Goal: Transaction & Acquisition: Purchase product/service

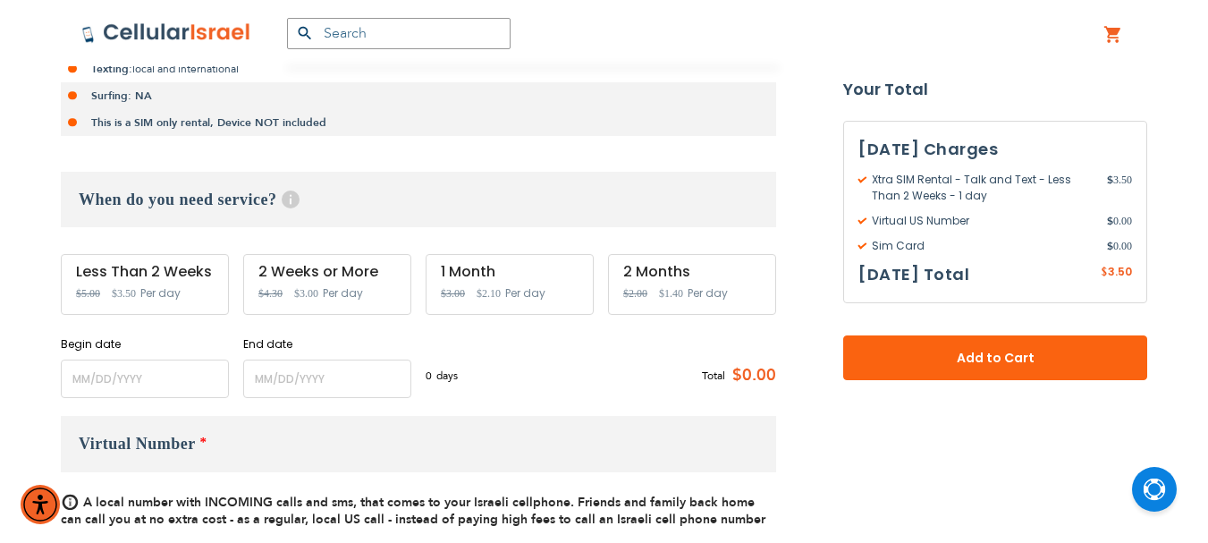
scroll to position [536, 0]
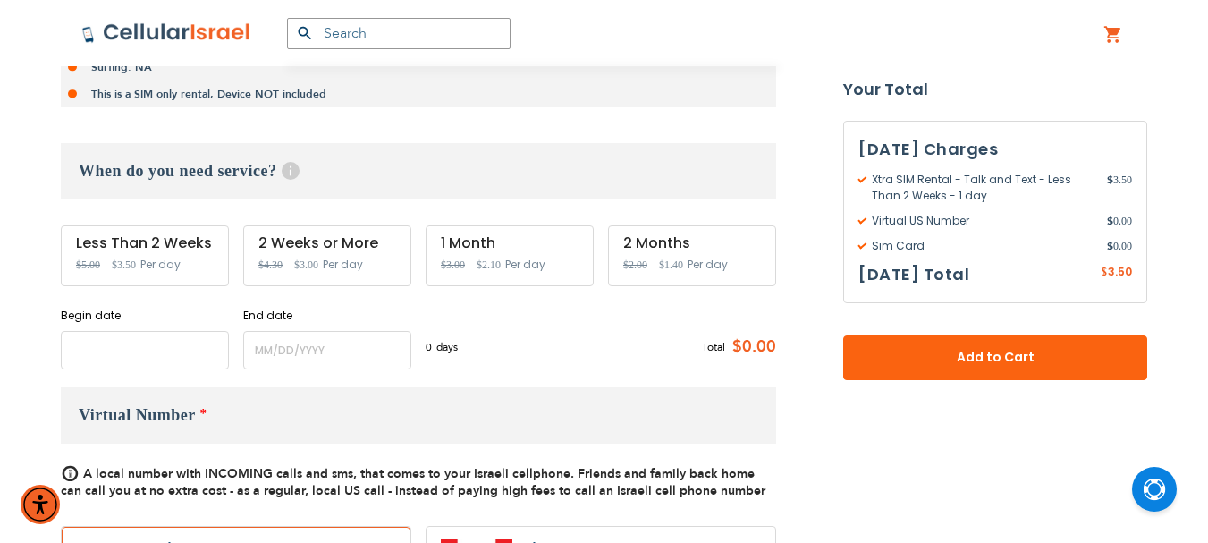
click at [153, 350] on input "name" at bounding box center [145, 350] width 168 height 38
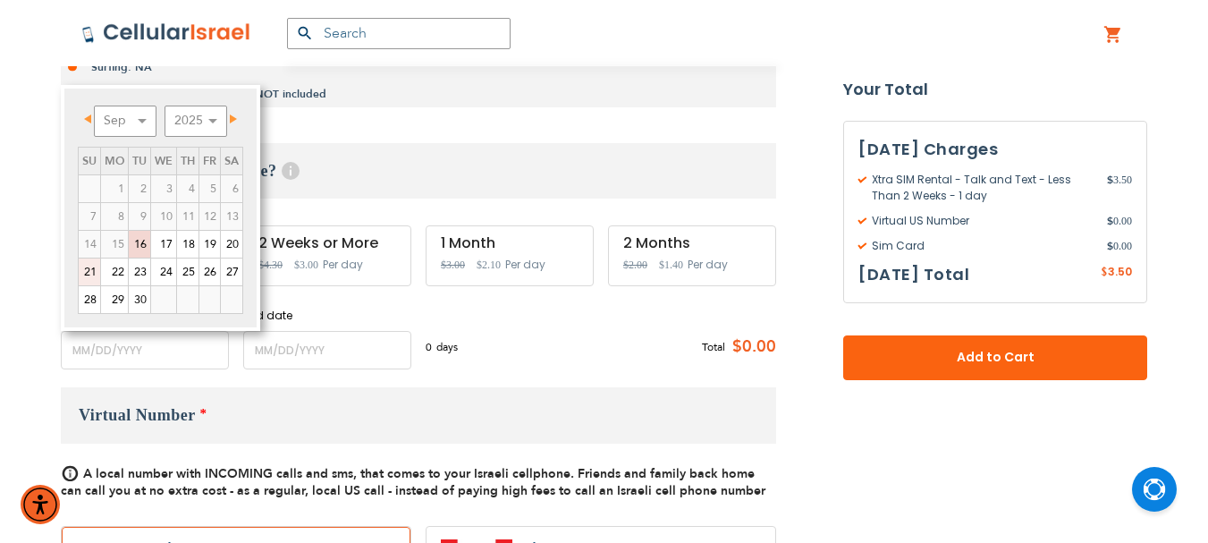
click at [87, 271] on link "21" at bounding box center [89, 271] width 21 height 27
type input "[DATE]"
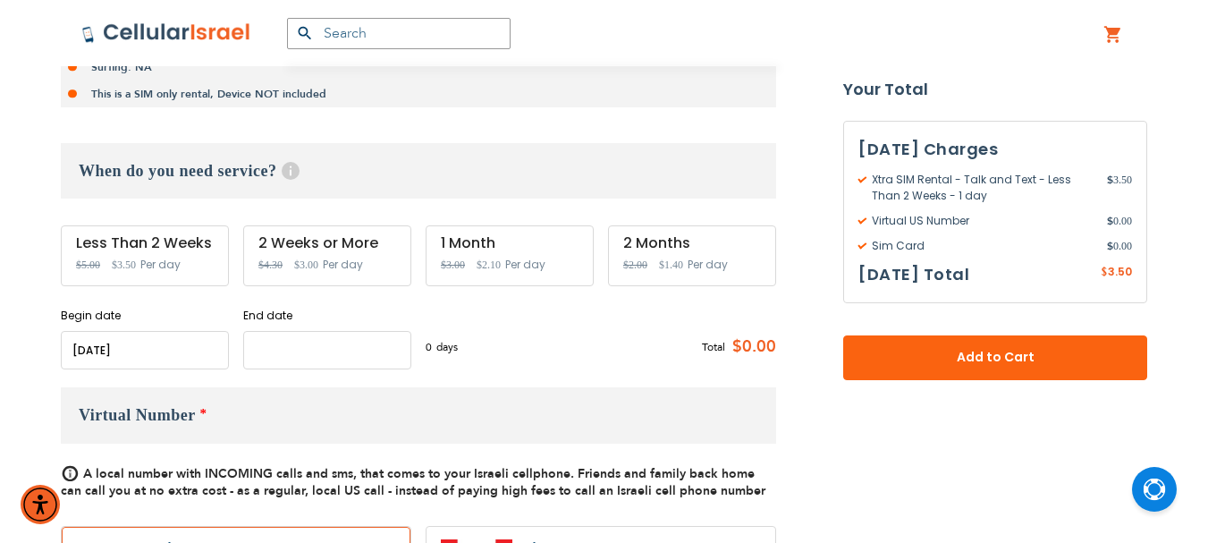
click at [291, 345] on input "name" at bounding box center [327, 350] width 168 height 38
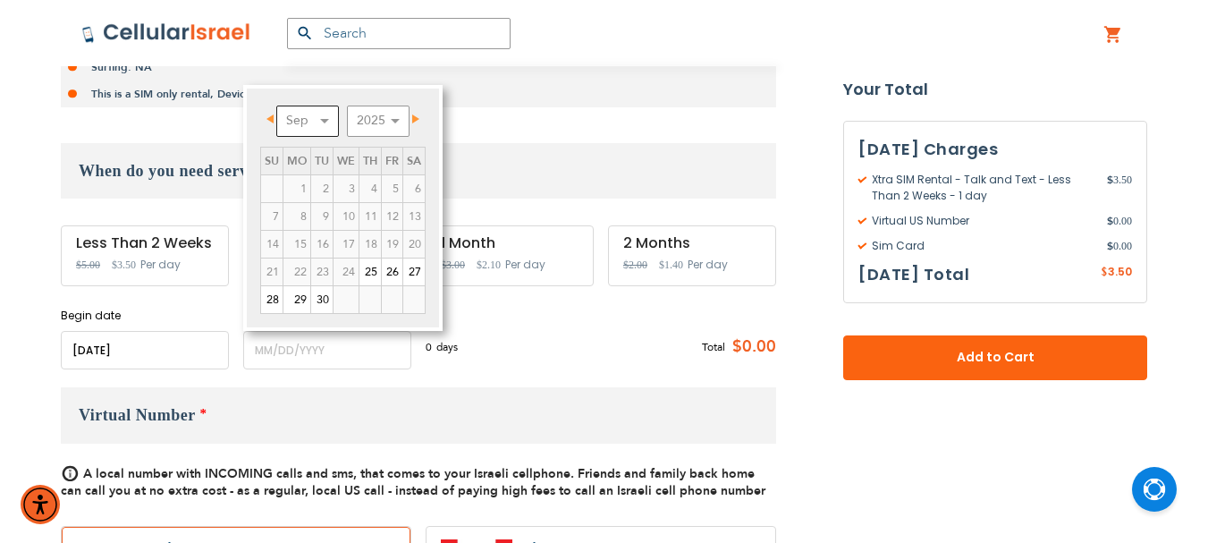
click at [324, 114] on select "Sep Oct Nov Dec" at bounding box center [307, 121] width 63 height 31
click at [300, 269] on link "20" at bounding box center [296, 271] width 27 height 27
type input "[DATE]"
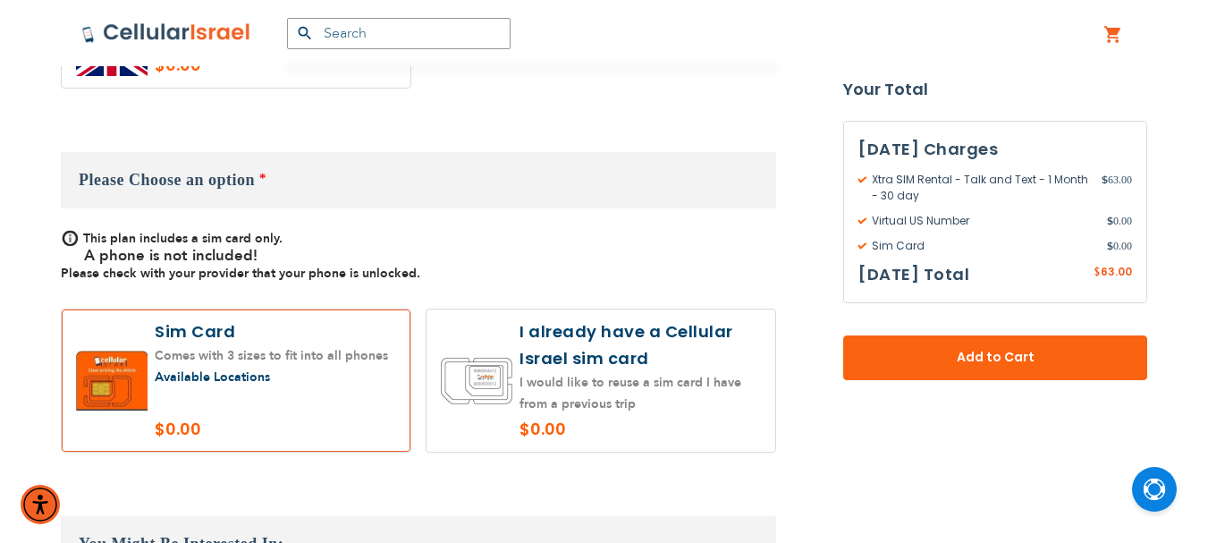
scroll to position [1162, 0]
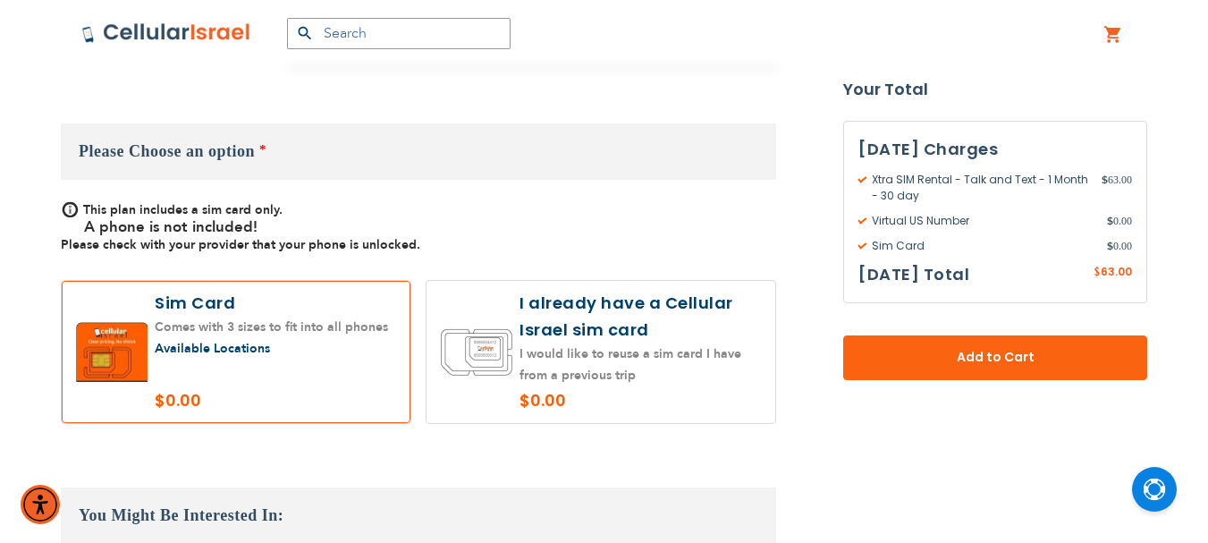
click at [654, 333] on label at bounding box center [600, 352] width 349 height 142
radio input "true"
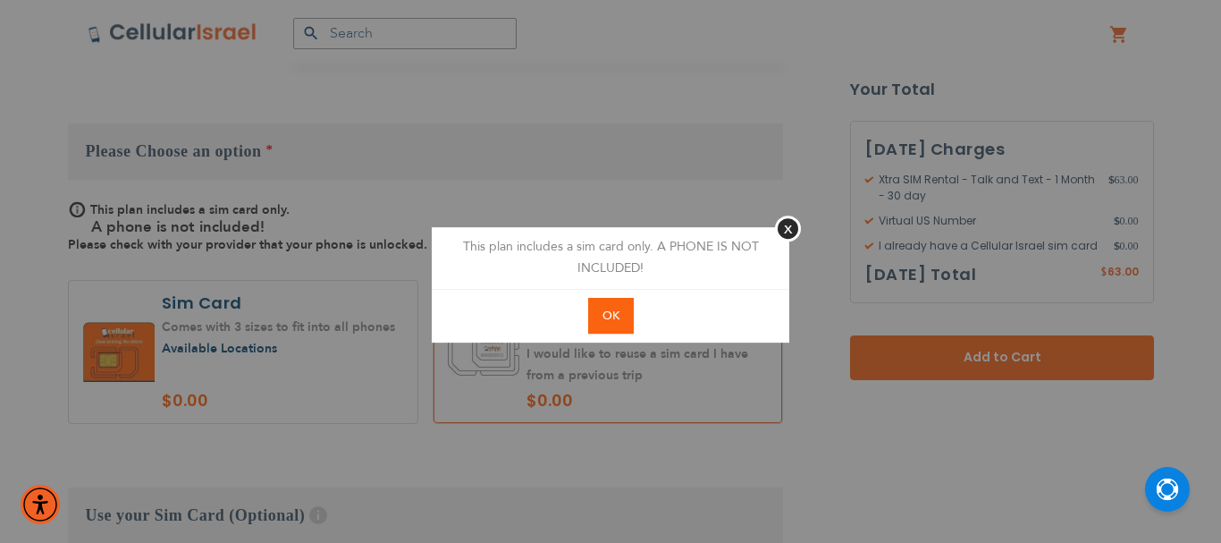
click at [606, 314] on span "OK" at bounding box center [611, 316] width 17 height 16
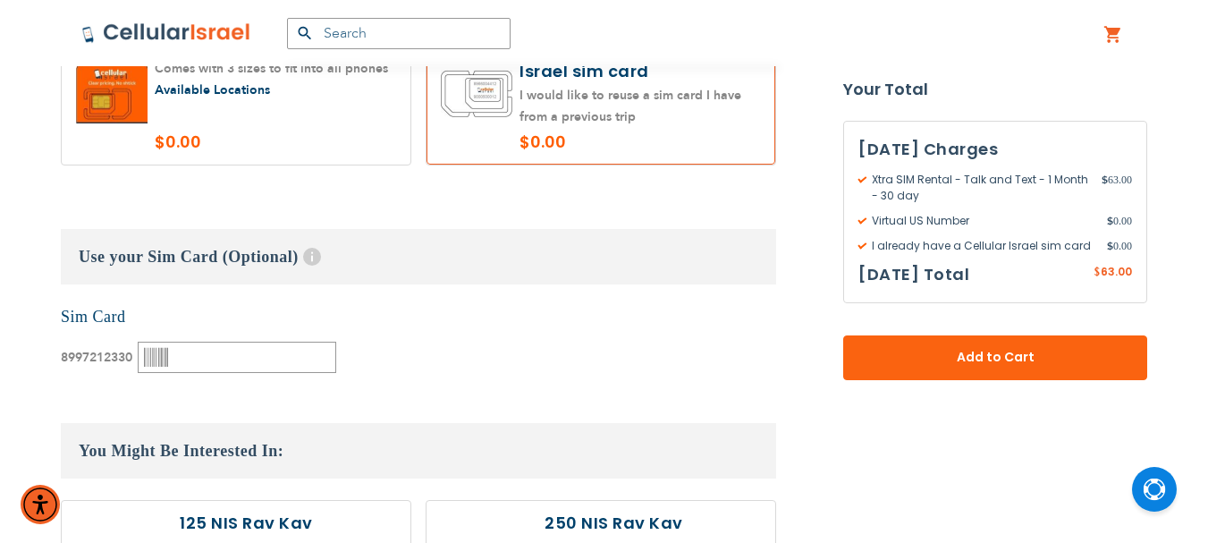
scroll to position [1431, 0]
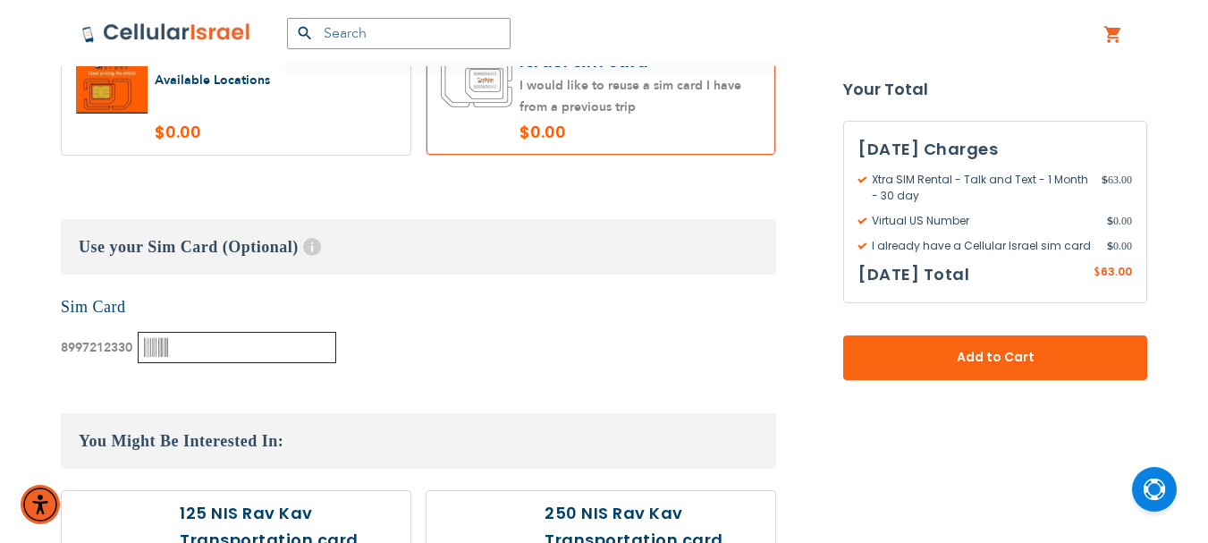
click at [175, 347] on input "text" at bounding box center [237, 347] width 198 height 31
paste input "3569894"
click at [176, 340] on input "3569894" at bounding box center [237, 347] width 198 height 31
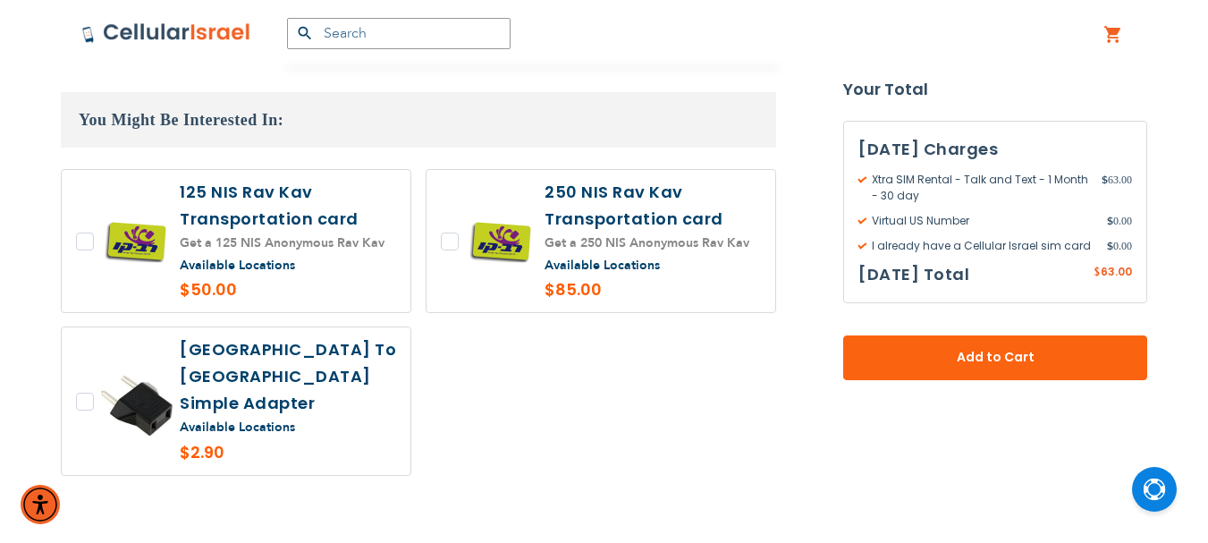
scroll to position [1841, 0]
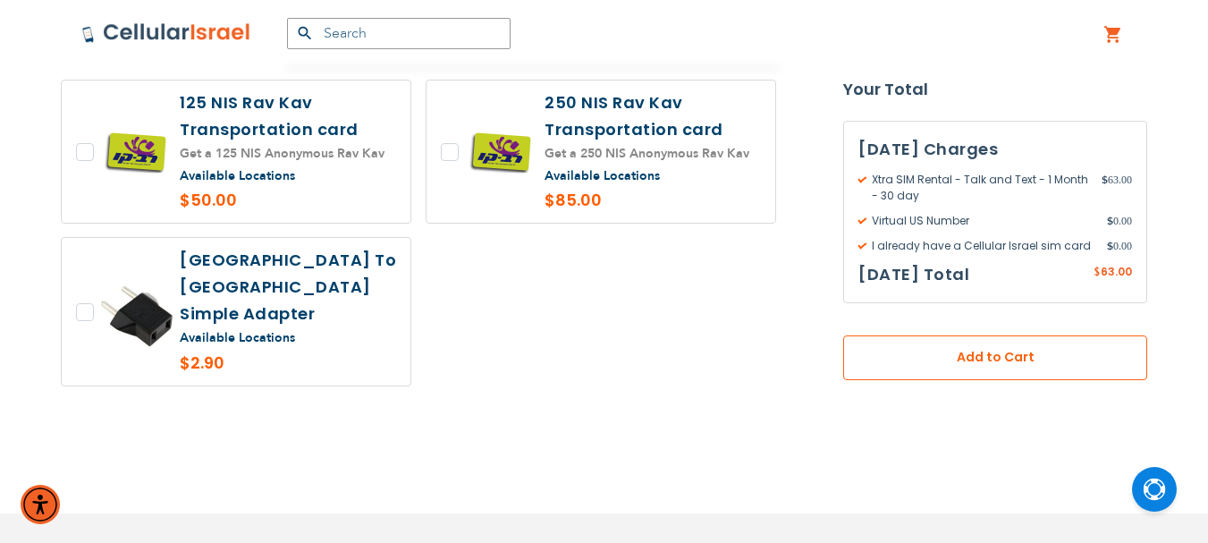
type input "0003569894"
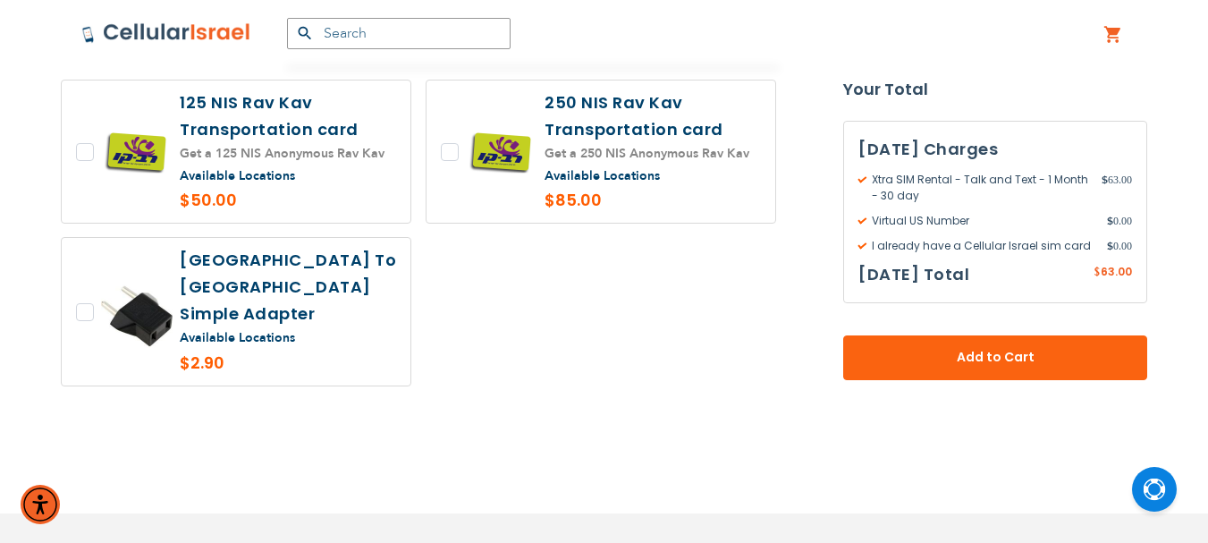
drag, startPoint x: 999, startPoint y: 361, endPoint x: 965, endPoint y: 342, distance: 39.3
click at [999, 361] on span "Add to Cart" at bounding box center [995, 358] width 186 height 19
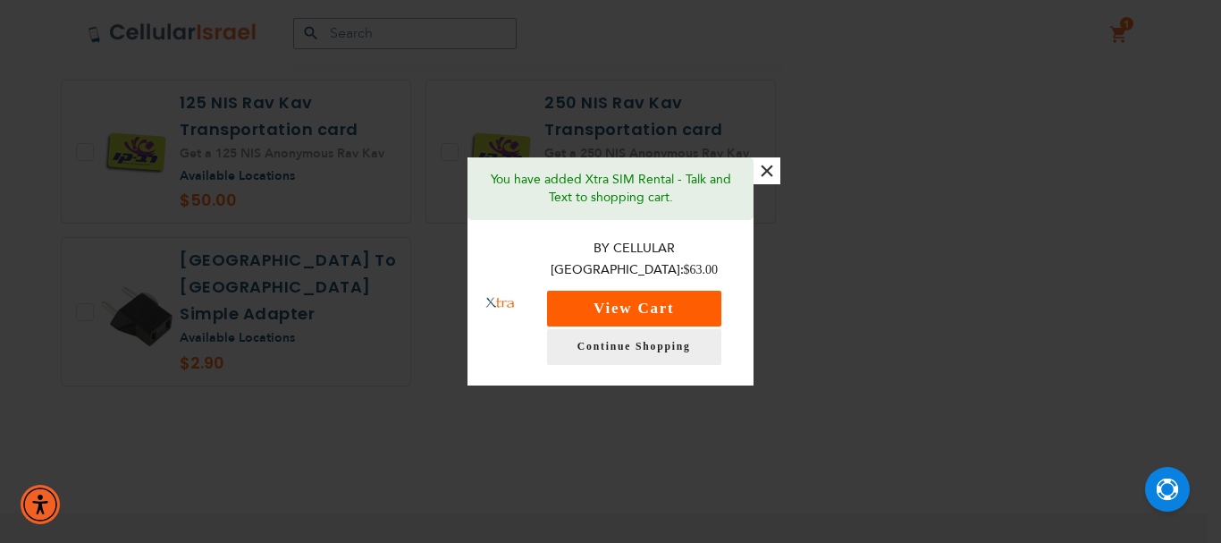
click at [659, 299] on button "View Cart" at bounding box center [634, 309] width 174 height 36
